Goal: Task Accomplishment & Management: Complete application form

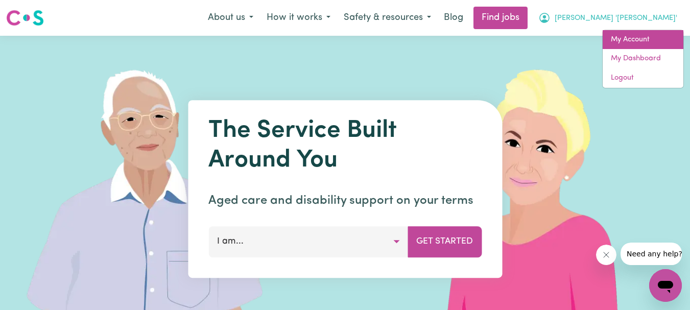
click at [637, 35] on link "My Account" at bounding box center [642, 39] width 81 height 19
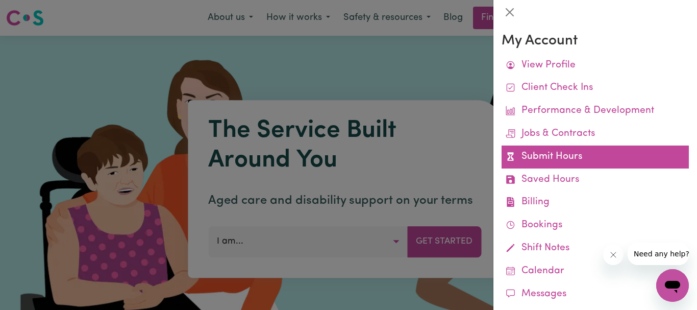
click at [553, 154] on link "Submit Hours" at bounding box center [595, 156] width 187 height 23
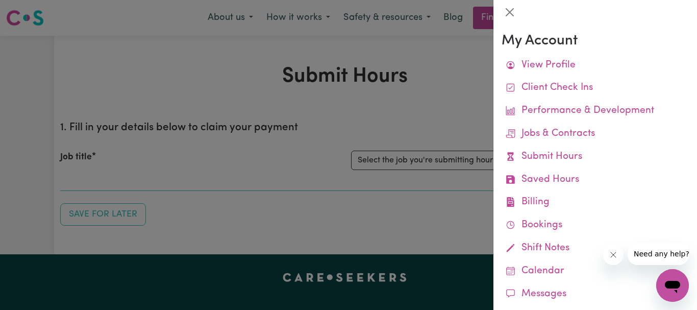
click at [460, 106] on div at bounding box center [348, 155] width 697 height 310
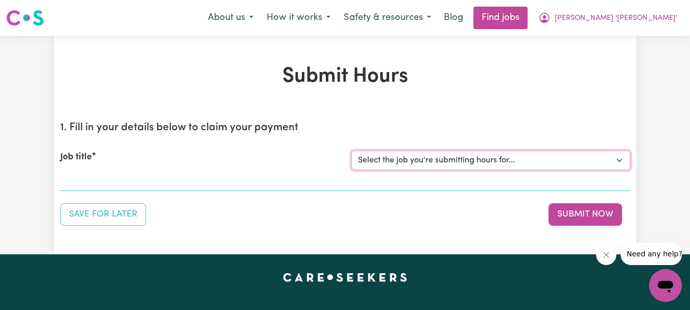
click at [617, 157] on select "Select the job you're submitting hours for... [[PERSON_NAME]] Support Worker Re…" at bounding box center [490, 160] width 279 height 19
select select "9506"
click at [351, 151] on select "Select the job you're submitting hours for... [[PERSON_NAME]] Support Worker Re…" at bounding box center [490, 160] width 279 height 19
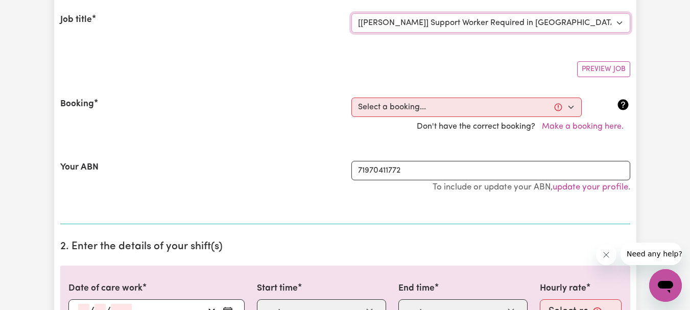
scroll to position [153, 0]
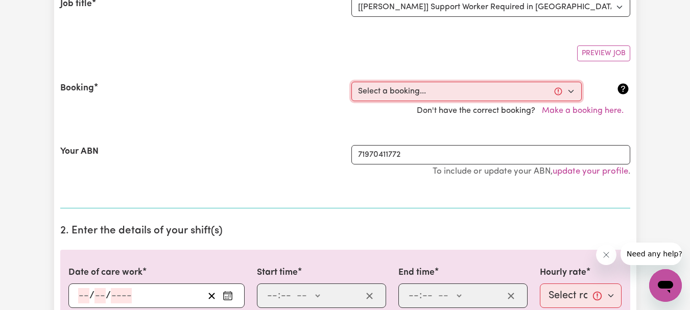
click at [572, 92] on select "Select a booking... [DATE] 10:30am to 12:30pm (RECURRING) [DATE] 10:30am to 12:…" at bounding box center [466, 91] width 230 height 19
select select "340864"
click at [351, 82] on select "Select a booking... [DATE] 10:30am to 12:30pm (RECURRING) [DATE] 10:30am to 12:…" at bounding box center [466, 91] width 230 height 19
type input "[DATE]"
type input "27"
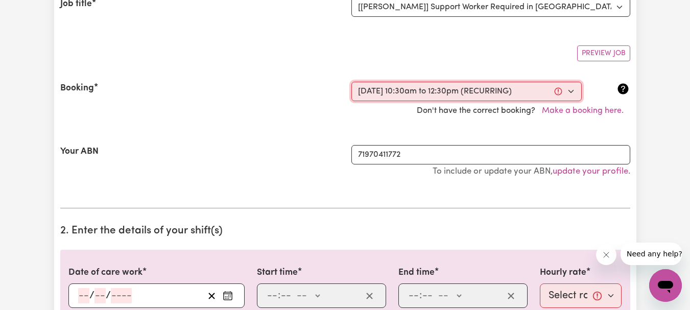
type input "8"
type input "2025"
type input "10:30"
type input "10"
type input "30"
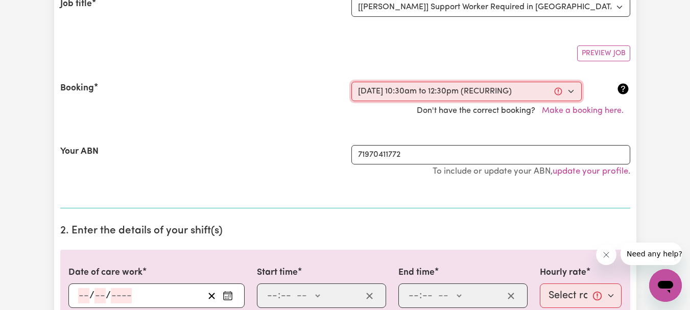
select select "am"
type input "12:30"
type input "12"
type input "30"
select select "pm"
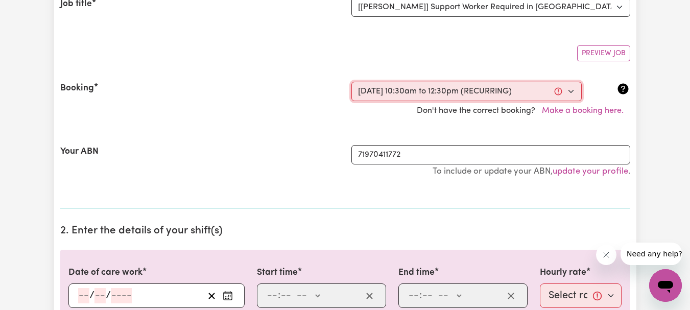
select select "54.8-Weekday"
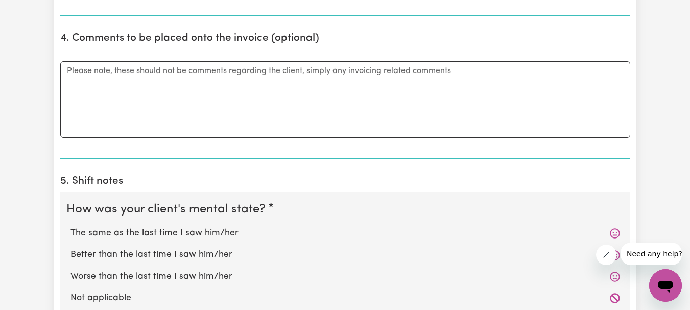
scroll to position [766, 0]
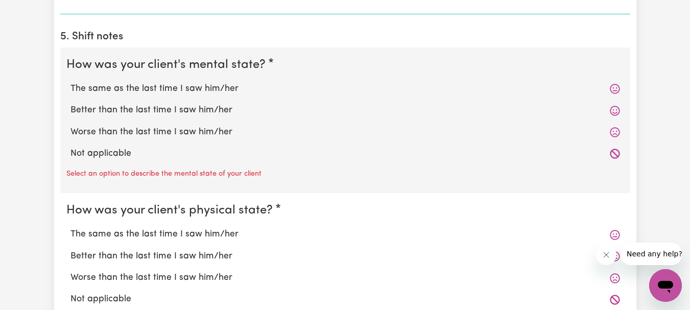
click at [218, 84] on label "The same as the last time I saw him/her" at bounding box center [344, 88] width 549 height 13
click at [70, 82] on input "The same as the last time I saw him/her" at bounding box center [70, 82] width 1 height 1
radio input "true"
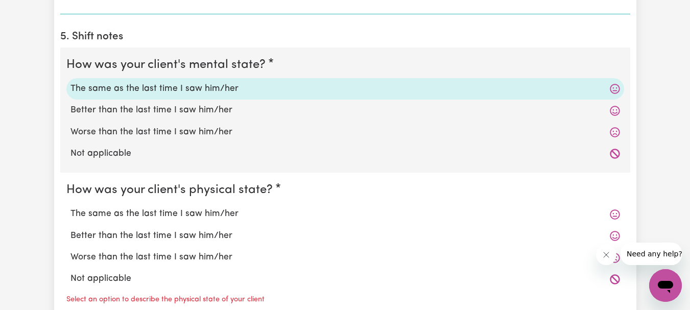
click at [217, 213] on label "The same as the last time I saw him/her" at bounding box center [344, 213] width 549 height 13
click at [70, 207] on input "The same as the last time I saw him/her" at bounding box center [70, 207] width 1 height 1
radio input "true"
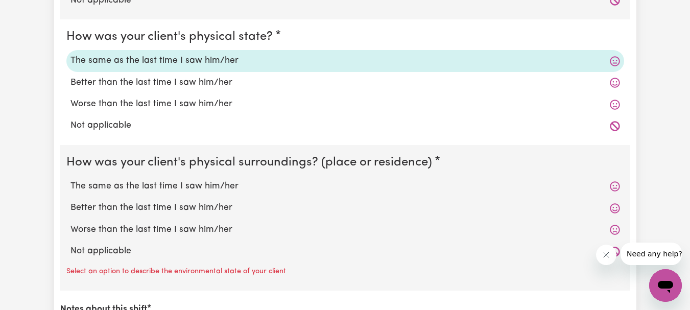
click at [217, 184] on label "The same as the last time I saw him/her" at bounding box center [344, 186] width 549 height 13
click at [70, 180] on input "The same as the last time I saw him/her" at bounding box center [70, 179] width 1 height 1
radio input "true"
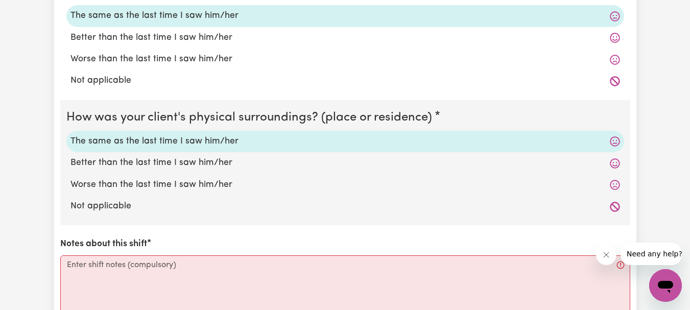
scroll to position [1072, 0]
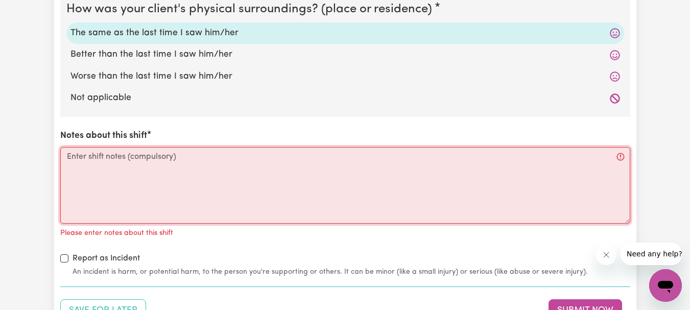
click at [169, 163] on textarea "Notes about this shift" at bounding box center [345, 185] width 570 height 77
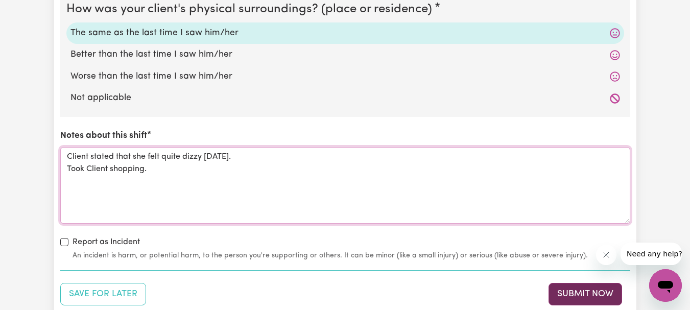
type textarea "Client stated that she felt quite dizzy [DATE]. Took Client shopping."
click at [578, 288] on button "Submit Now" at bounding box center [585, 294] width 74 height 22
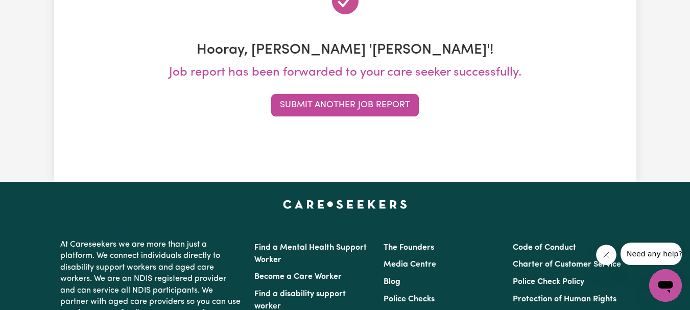
scroll to position [0, 0]
